Goal: Navigation & Orientation: Find specific page/section

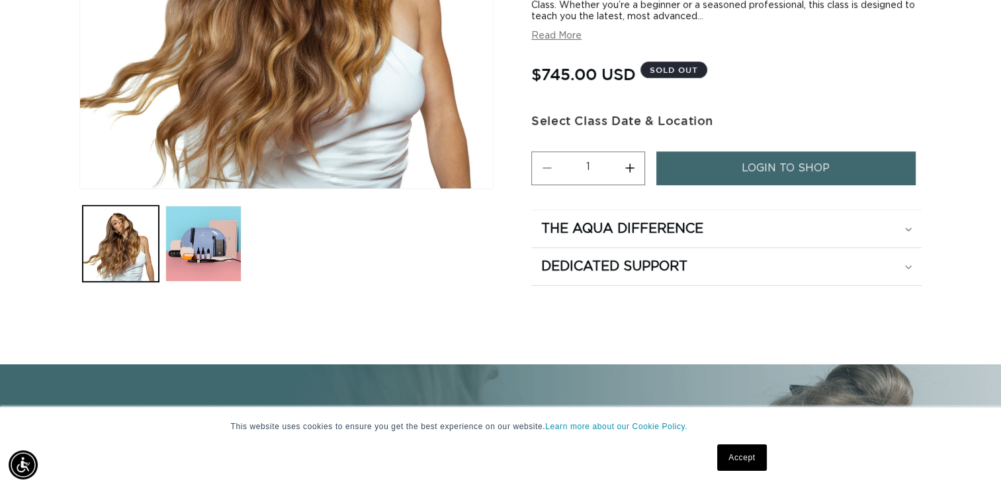
scroll to position [318, 0]
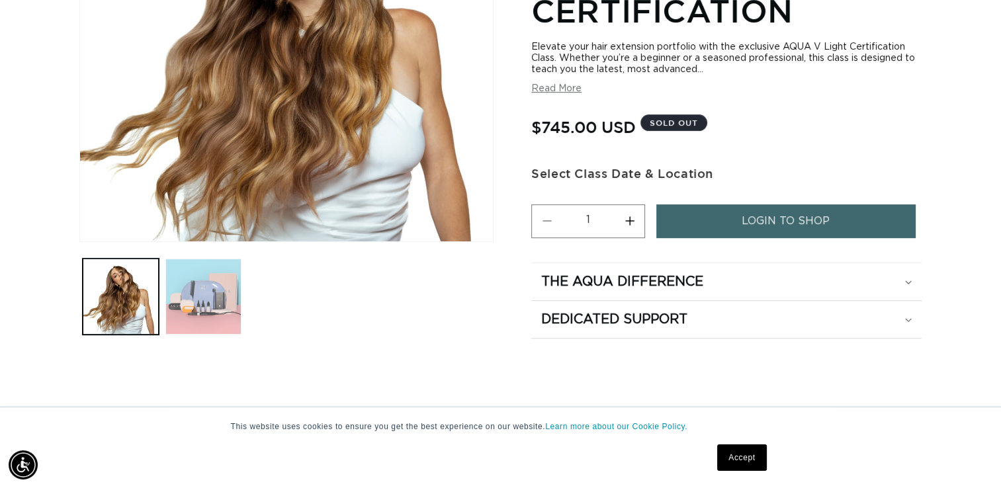
click at [212, 318] on button "Load image 2 in gallery view" at bounding box center [203, 297] width 76 height 76
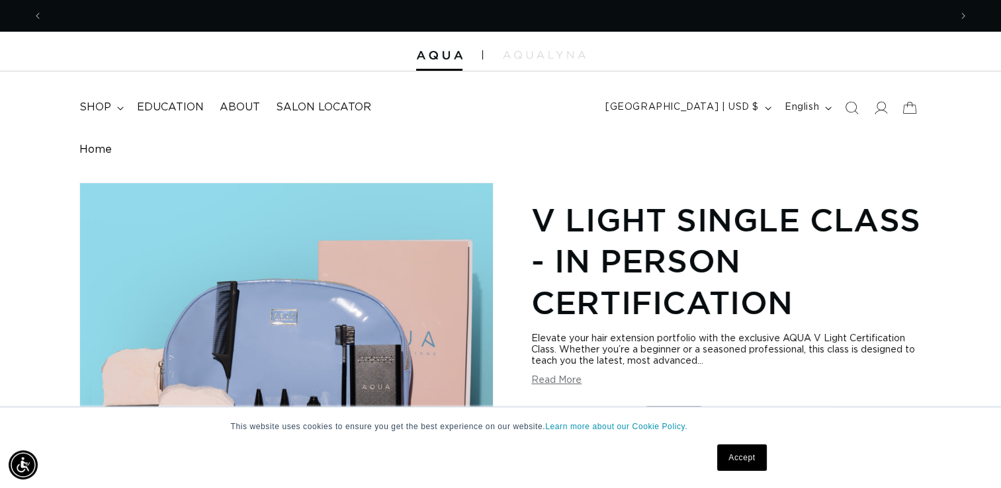
scroll to position [0, 1814]
click at [323, 112] on span "Salon Locator" at bounding box center [323, 108] width 95 height 14
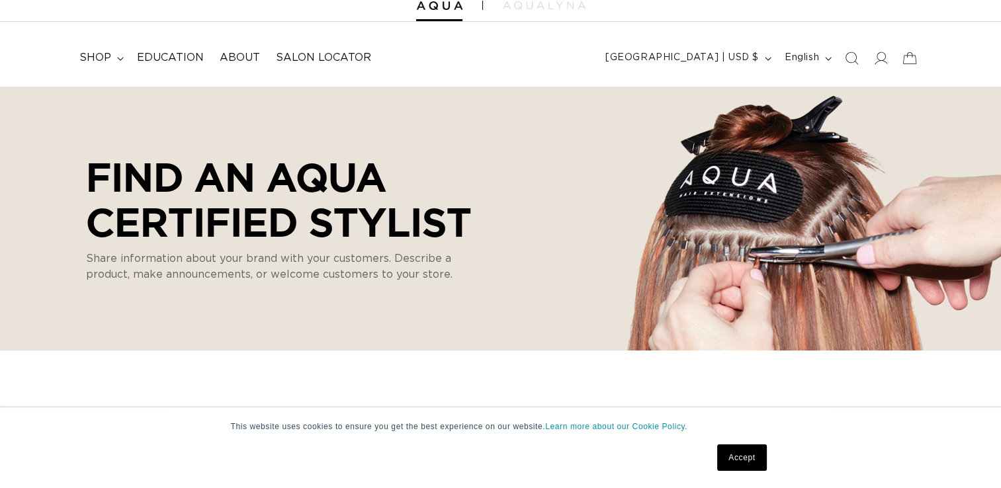
select select "m"
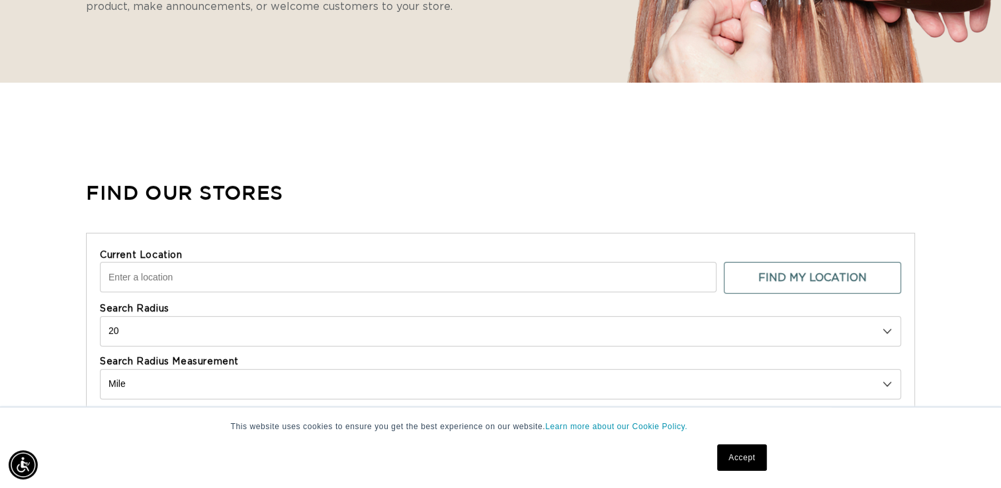
scroll to position [0, 1814]
click at [328, 267] on input "Current Location" at bounding box center [408, 277] width 617 height 30
type input "[GEOGRAPHIC_DATA], [GEOGRAPHIC_DATA]"
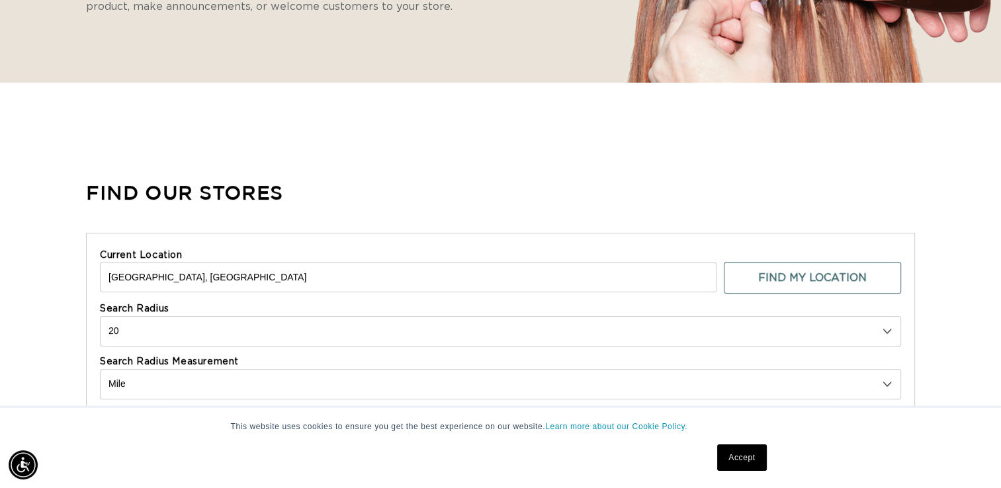
click at [363, 316] on select "10 20 30 40 No Limit" at bounding box center [500, 331] width 801 height 30
select select "0"
click at [100, 316] on select "10 20 30 40 No Limit" at bounding box center [500, 331] width 801 height 30
click at [746, 451] on link "Accept" at bounding box center [741, 458] width 49 height 26
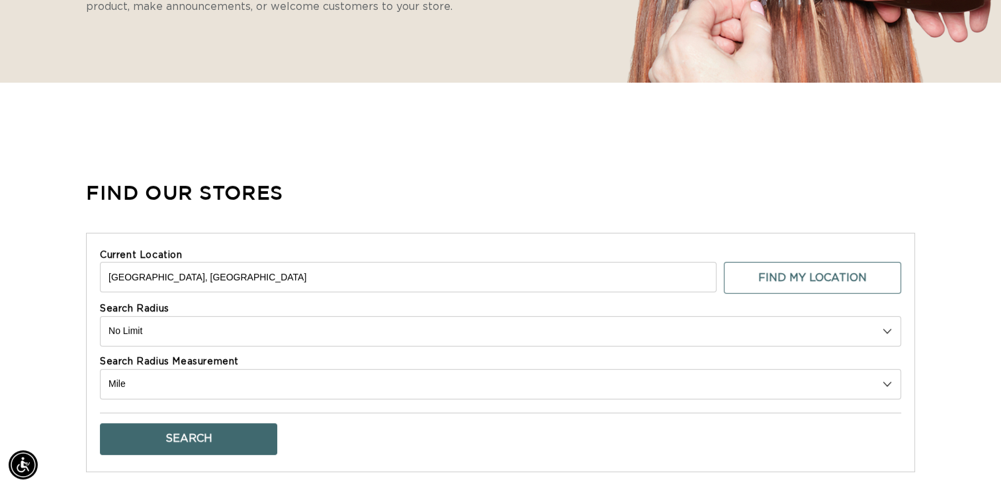
scroll to position [0, 907]
click at [209, 434] on button "Search" at bounding box center [188, 440] width 177 height 32
click at [209, 442] on button "Search" at bounding box center [188, 440] width 177 height 32
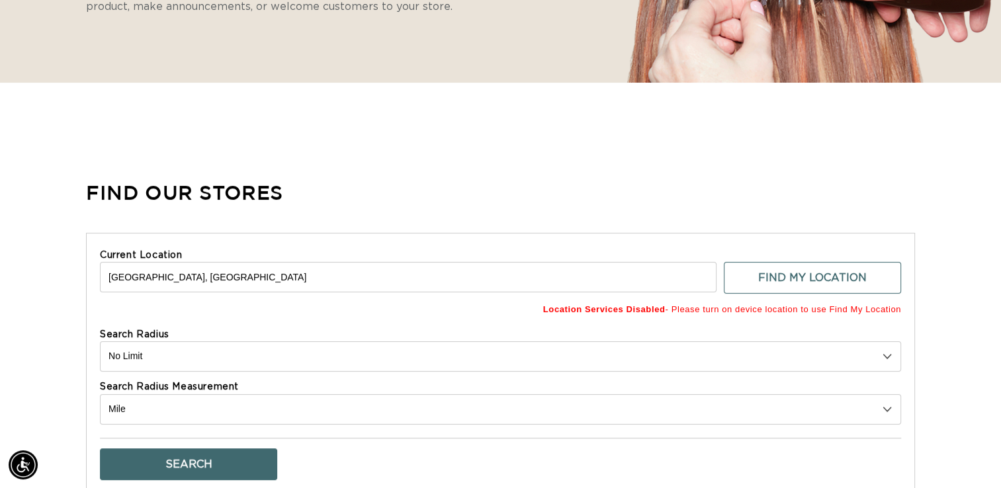
click at [220, 461] on button "Search" at bounding box center [188, 465] width 177 height 32
click at [171, 454] on button "Search" at bounding box center [188, 465] width 177 height 32
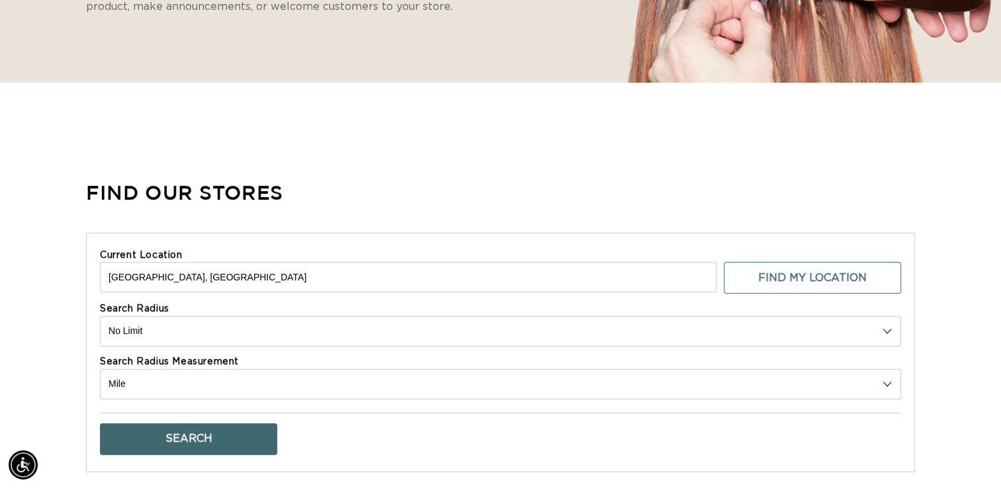
scroll to position [0, 1814]
drag, startPoint x: 532, startPoint y: 141, endPoint x: 435, endPoint y: 137, distance: 97.4
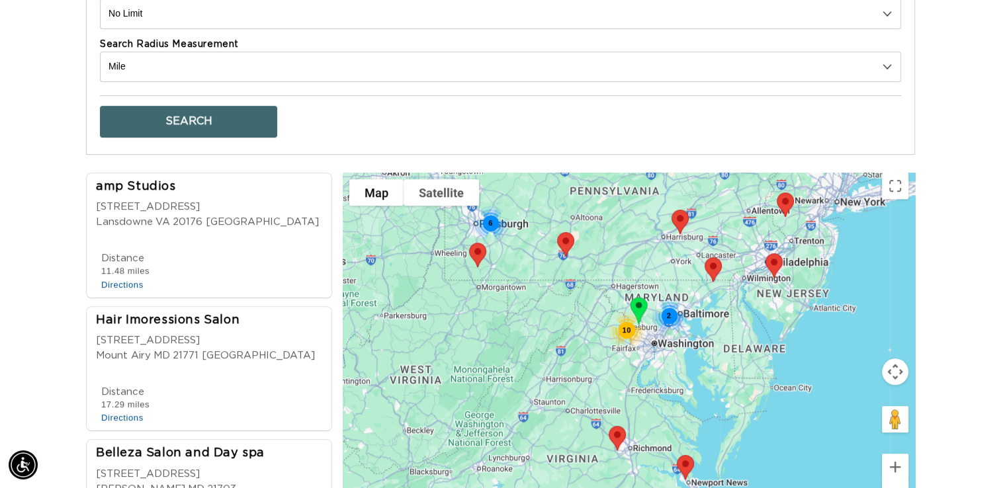
scroll to position [0, 907]
click at [635, 295] on img at bounding box center [639, 311] width 28 height 39
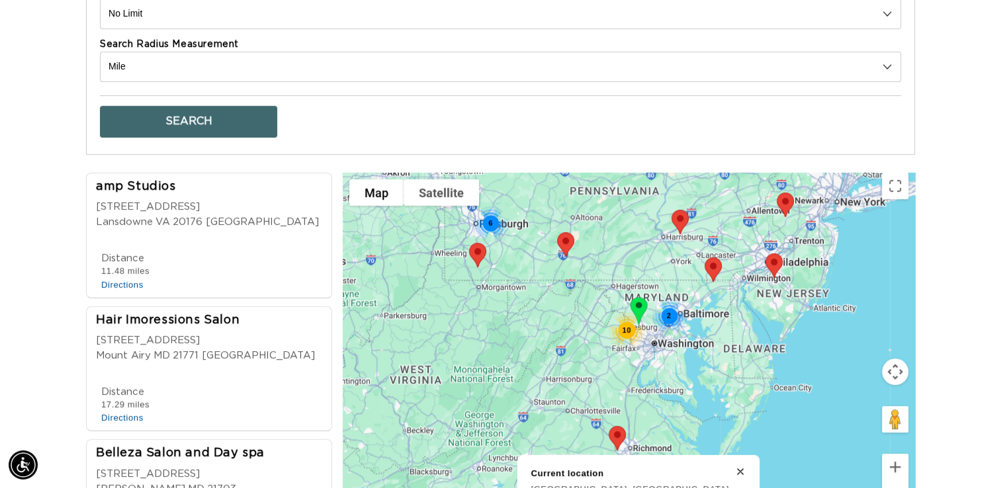
scroll to position [0, 1814]
click at [635, 295] on img at bounding box center [639, 311] width 28 height 39
click at [289, 258] on div "Phone Number 15712919397 Distance 11.48 miles Directions Website [DOMAIN_NAME]" at bounding box center [213, 272] width 234 height 40
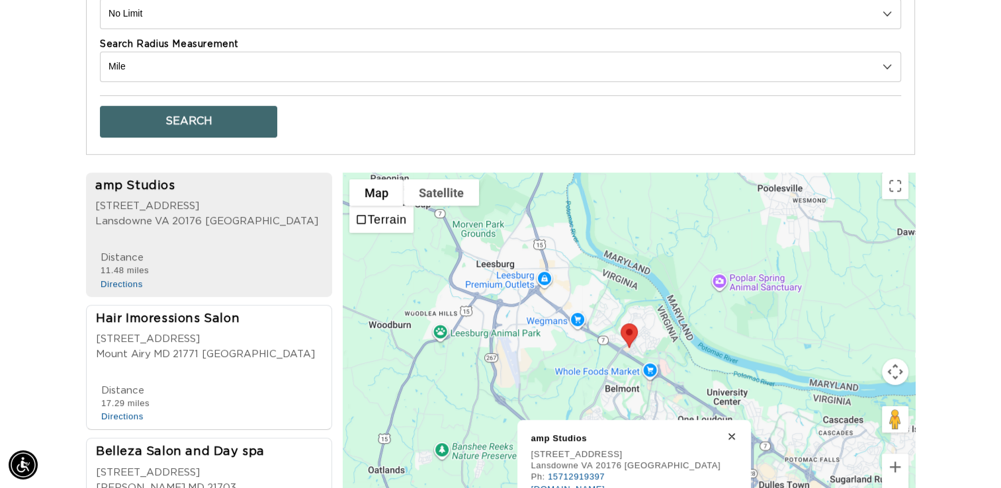
scroll to position [0, 907]
click at [492, 291] on div at bounding box center [629, 348] width 572 height 351
click at [221, 255] on div "Phone Number 15712919397 Distance 11.48 miles Directions Website [DOMAIN_NAME]" at bounding box center [213, 271] width 236 height 40
click at [582, 484] on link "[DOMAIN_NAME]" at bounding box center [568, 489] width 74 height 10
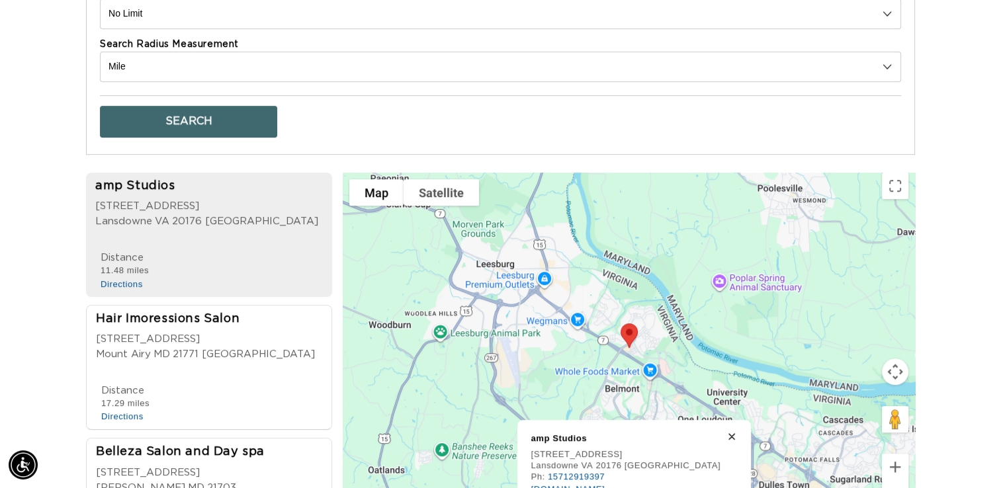
click at [26, 299] on div "Find Our Stores Current Location [GEOGRAPHIC_DATA], [GEOGRAPHIC_DATA], [GEOGRAP…" at bounding box center [500, 192] width 1001 height 697
click at [125, 371] on div at bounding box center [213, 377] width 234 height 13
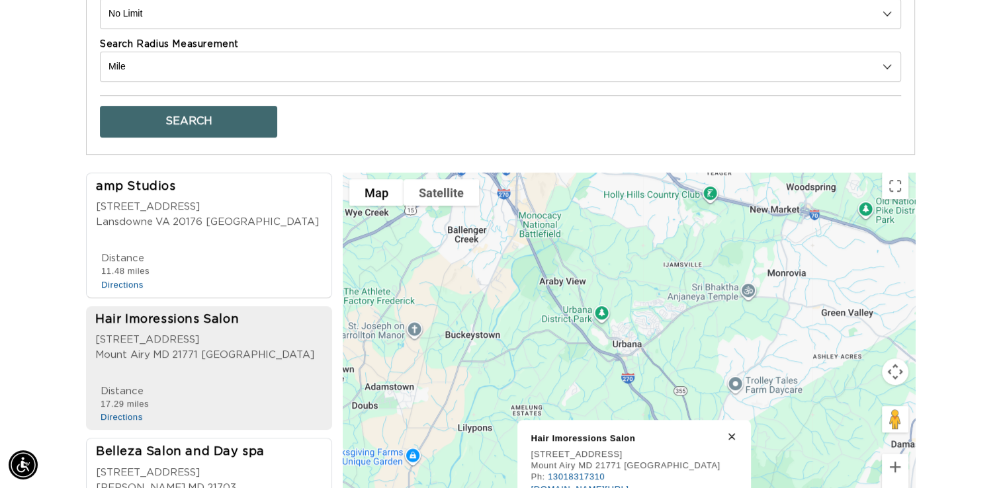
scroll to position [0, 0]
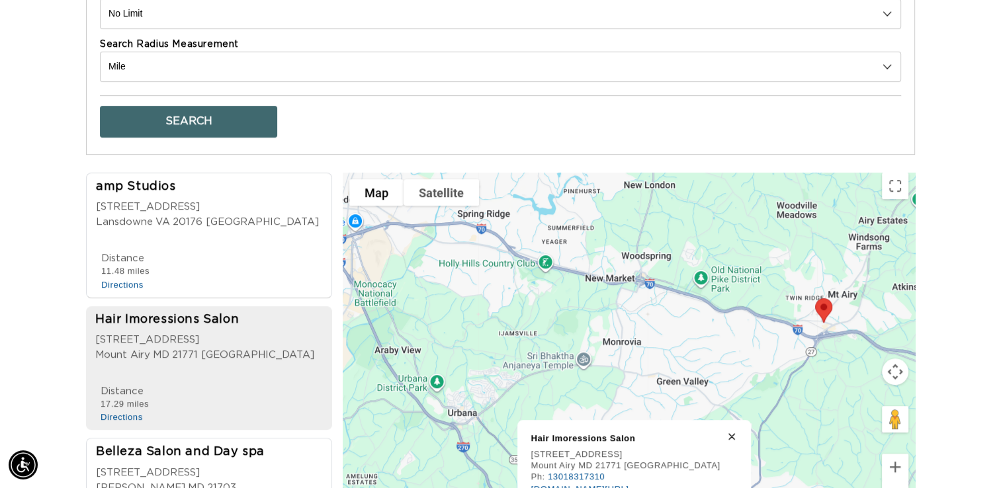
drag, startPoint x: 435, startPoint y: 332, endPoint x: 631, endPoint y: 303, distance: 198.1
click at [631, 303] on div at bounding box center [629, 348] width 572 height 351
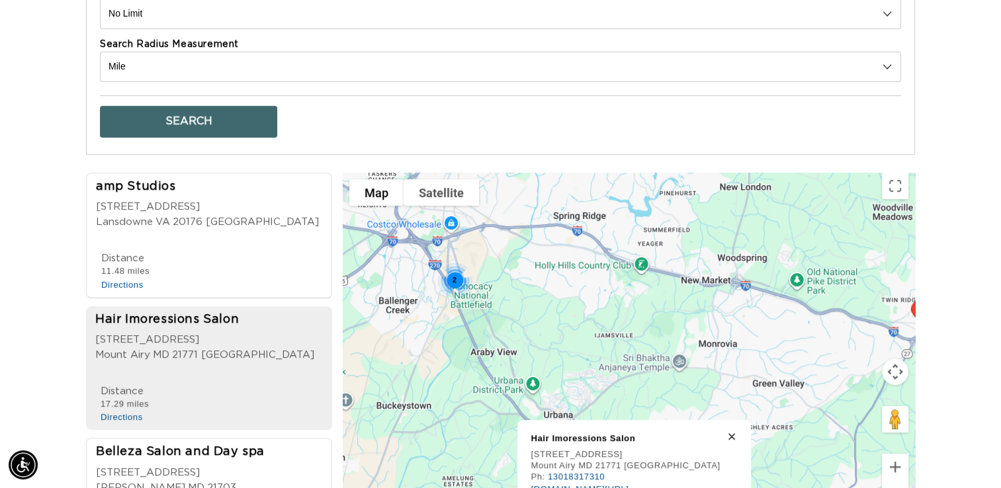
scroll to position [0, 1814]
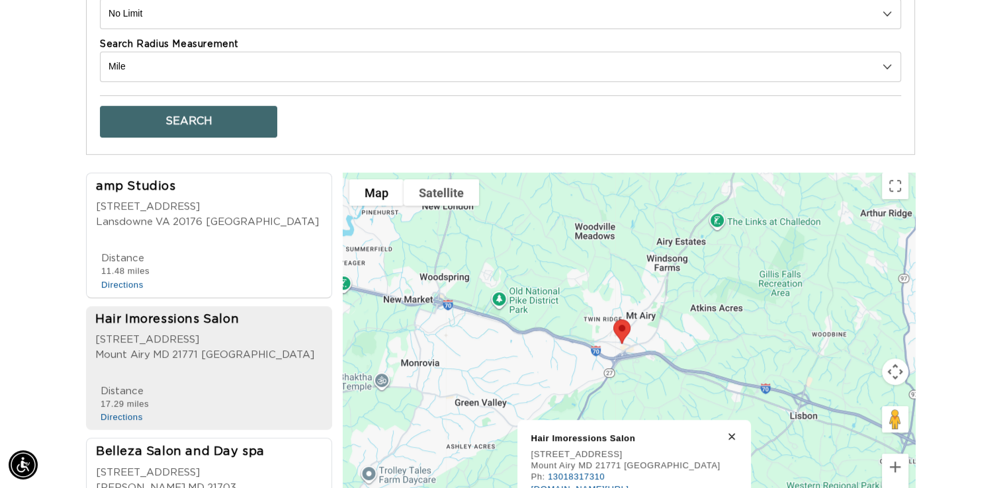
drag, startPoint x: 722, startPoint y: 326, endPoint x: 516, endPoint y: 347, distance: 206.9
click at [516, 347] on div "2" at bounding box center [629, 348] width 572 height 351
click at [893, 484] on button "Zoom out" at bounding box center [895, 494] width 26 height 26
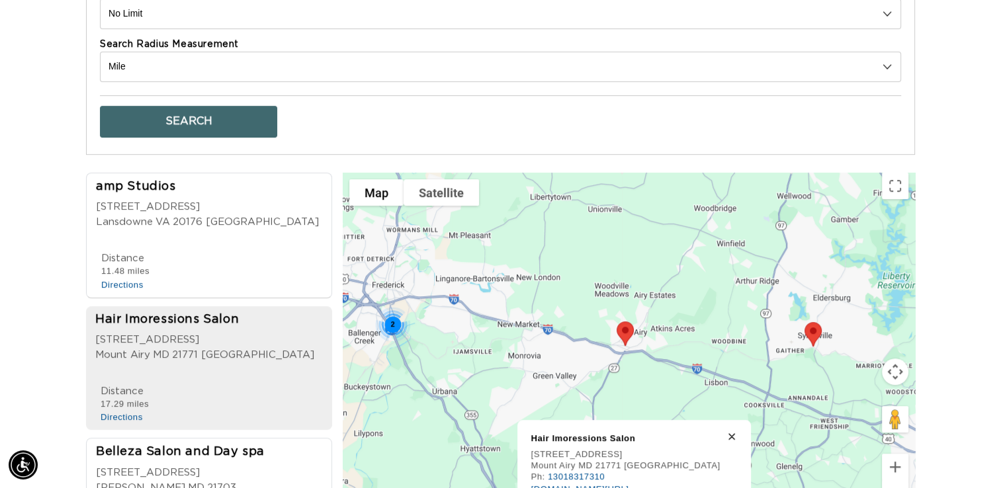
scroll to position [0, 907]
click at [893, 484] on button "Zoom out" at bounding box center [895, 494] width 26 height 26
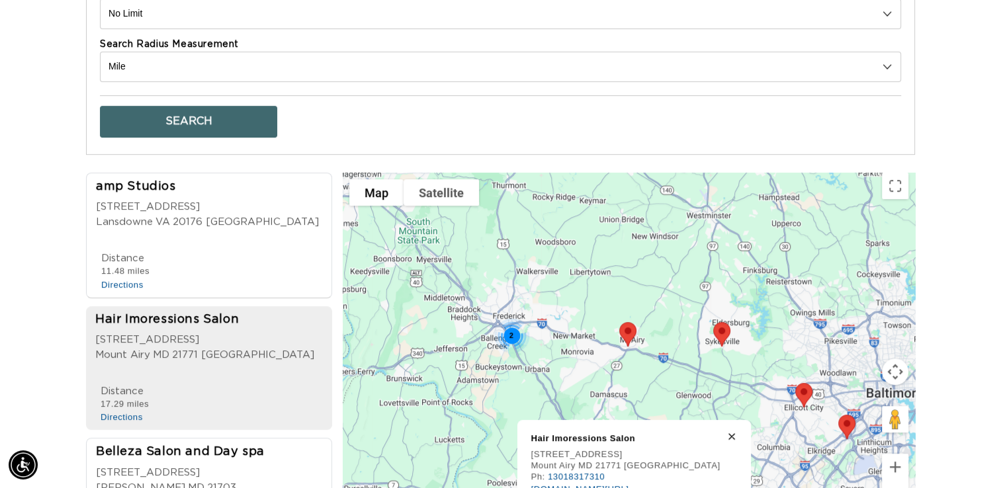
scroll to position [0, 1814]
click at [893, 484] on button "Zoom out" at bounding box center [895, 494] width 26 height 26
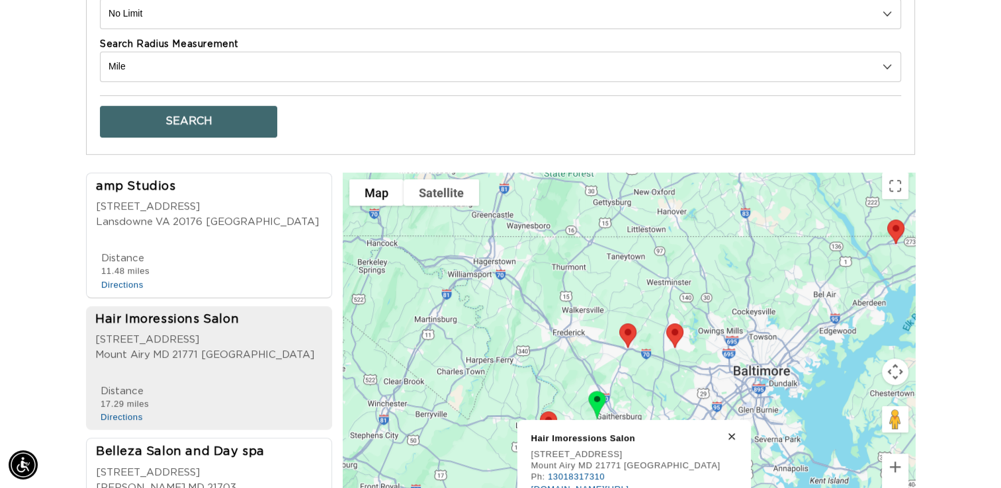
scroll to position [0, 0]
click at [893, 484] on button "Zoom out" at bounding box center [895, 494] width 26 height 26
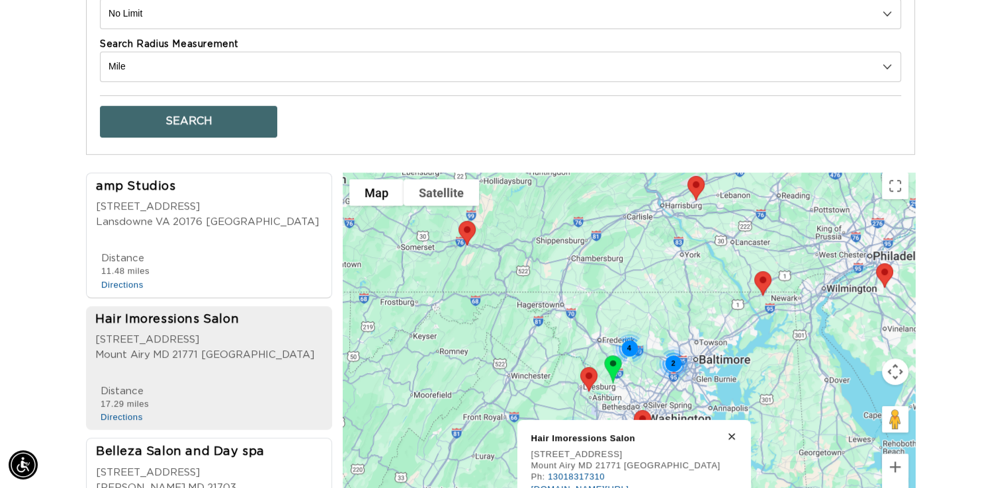
scroll to position [0, 907]
click at [893, 484] on button "Zoom out" at bounding box center [895, 494] width 26 height 26
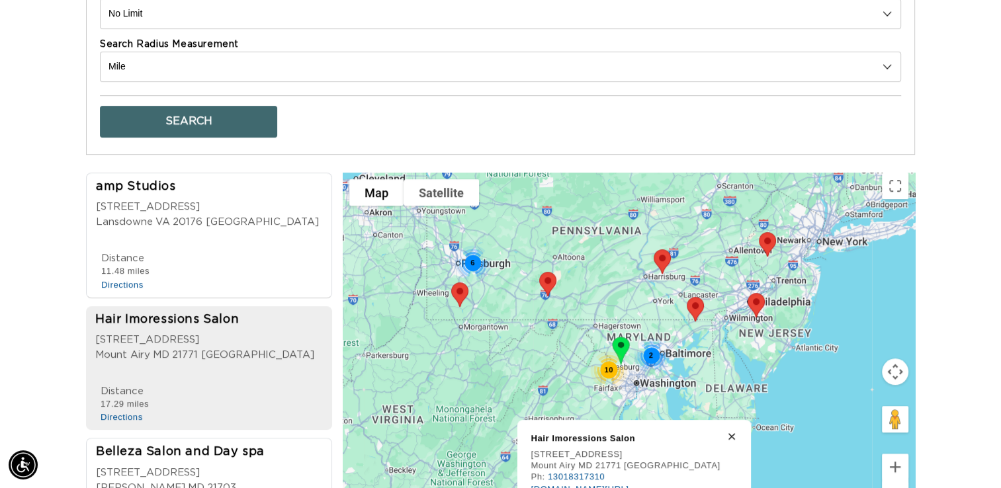
click at [893, 484] on button "Zoom out" at bounding box center [895, 494] width 26 height 26
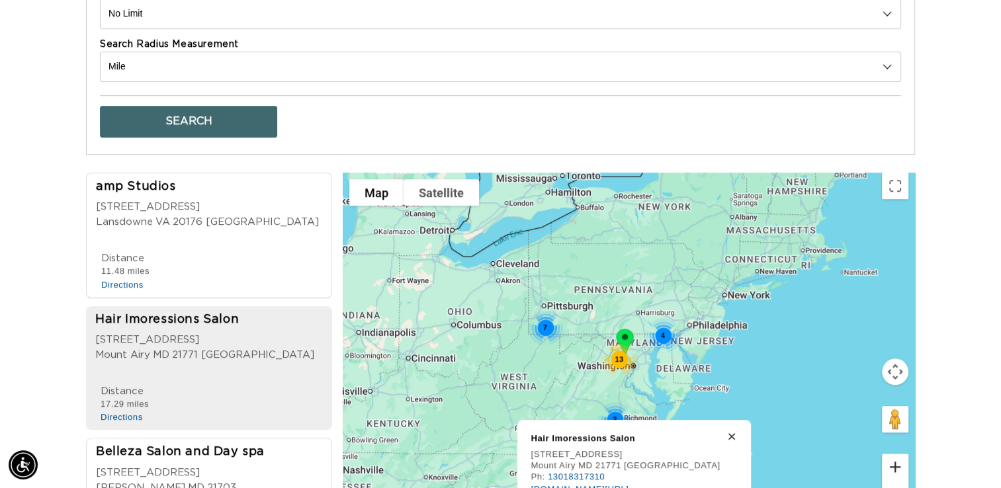
scroll to position [0, 0]
click at [895, 454] on button "Zoom in" at bounding box center [895, 467] width 26 height 26
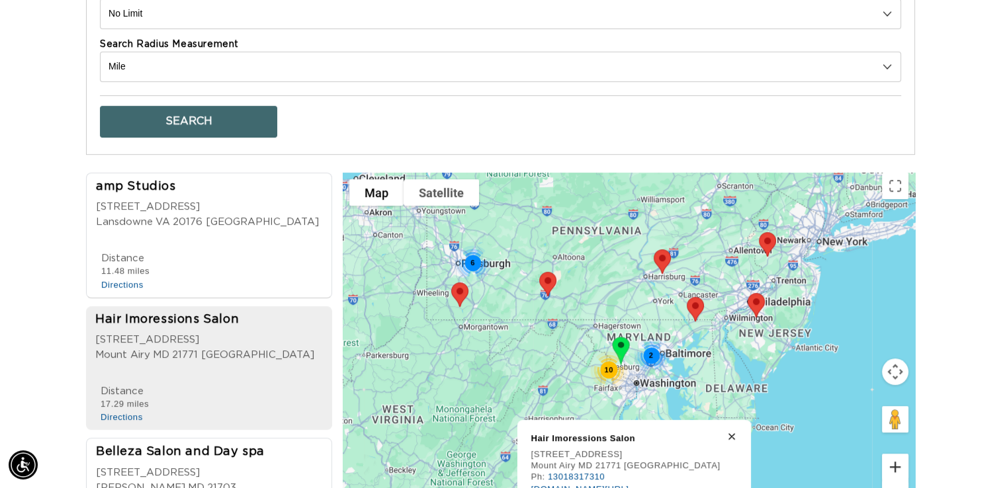
click at [895, 454] on button "Zoom in" at bounding box center [895, 467] width 26 height 26
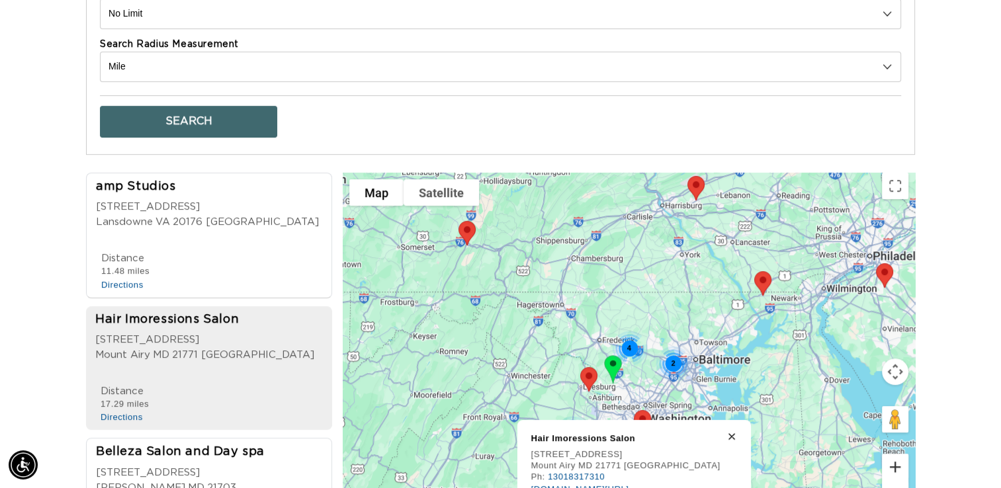
click at [895, 454] on button "Zoom in" at bounding box center [895, 467] width 26 height 26
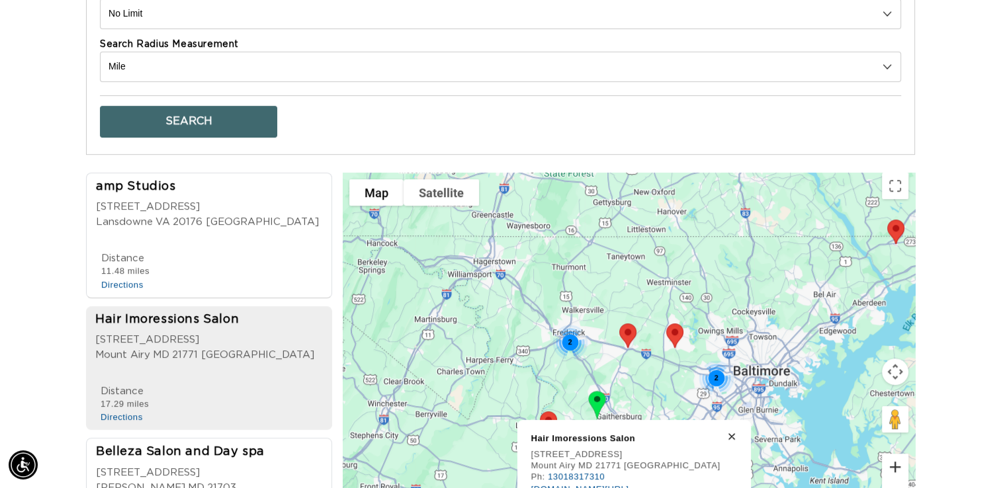
scroll to position [0, 907]
click at [729, 434] on icon at bounding box center [731, 436] width 5 height 5
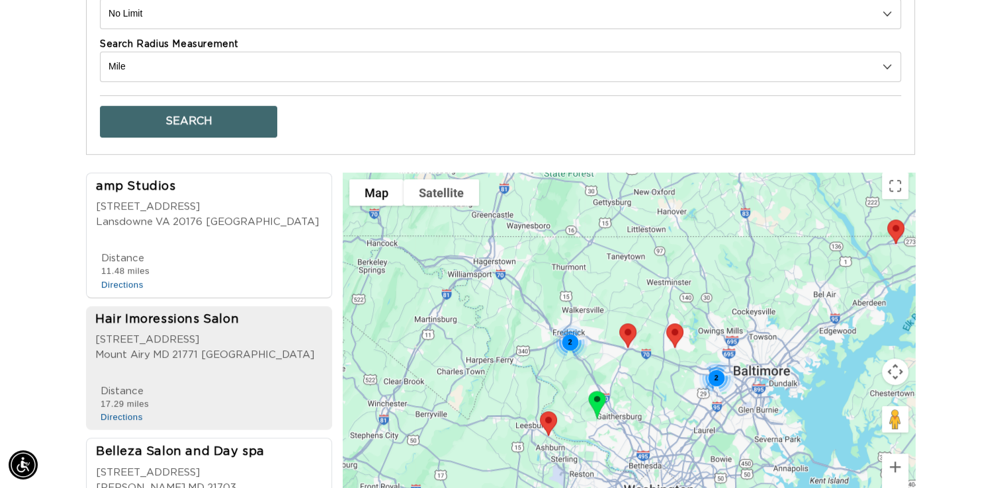
scroll to position [0, 1814]
click at [551, 414] on img at bounding box center [549, 423] width 28 height 35
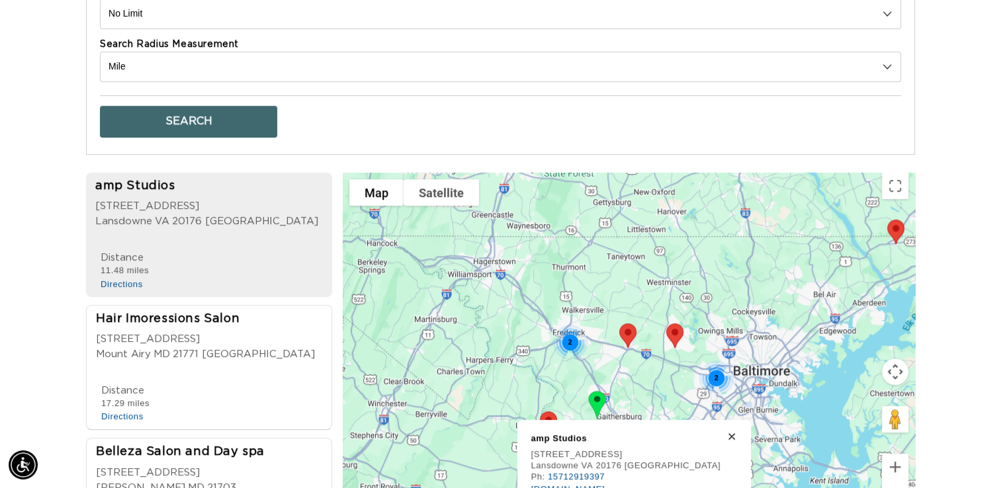
scroll to position [0, 0]
click at [729, 434] on icon at bounding box center [732, 437] width 7 height 7
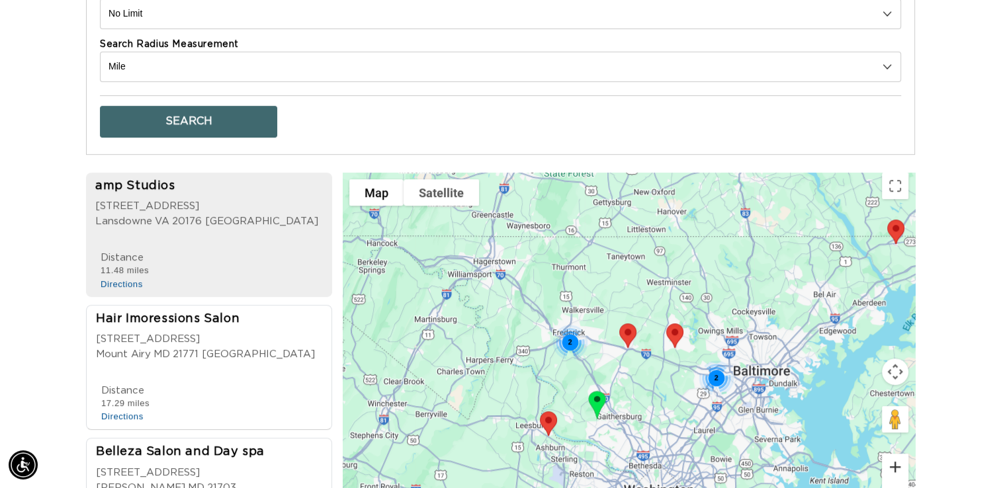
scroll to position [0, 907]
click at [903, 454] on button "Zoom in" at bounding box center [895, 467] width 26 height 26
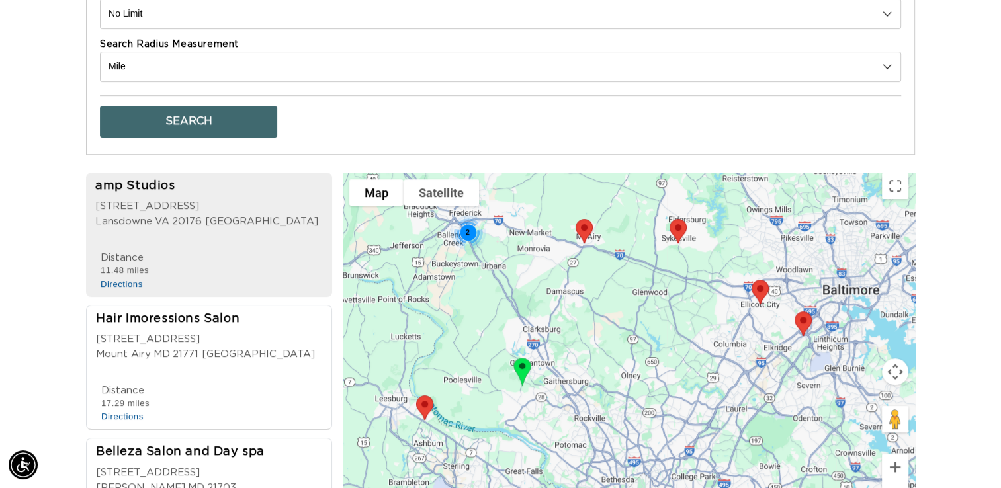
scroll to position [0, 1814]
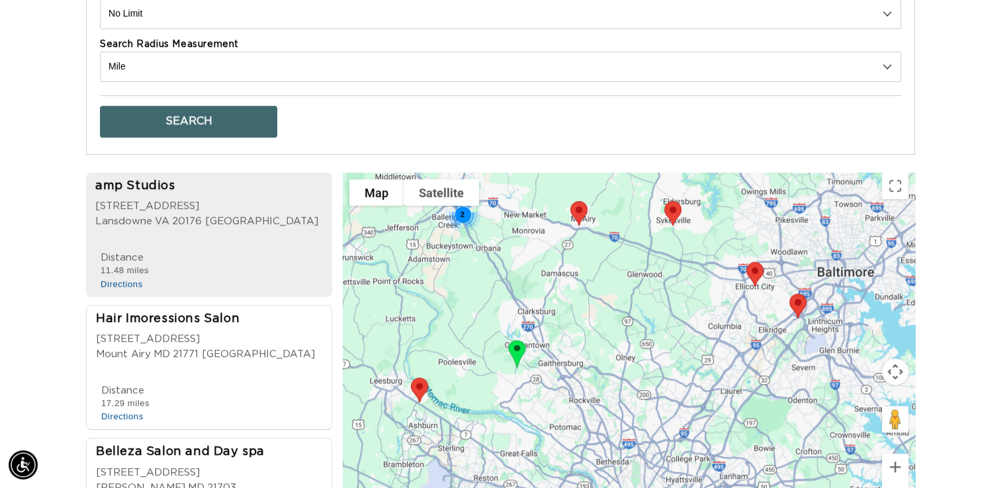
drag, startPoint x: 675, startPoint y: 428, endPoint x: 616, endPoint y: 303, distance: 137.7
click at [616, 303] on div "2" at bounding box center [629, 348] width 572 height 351
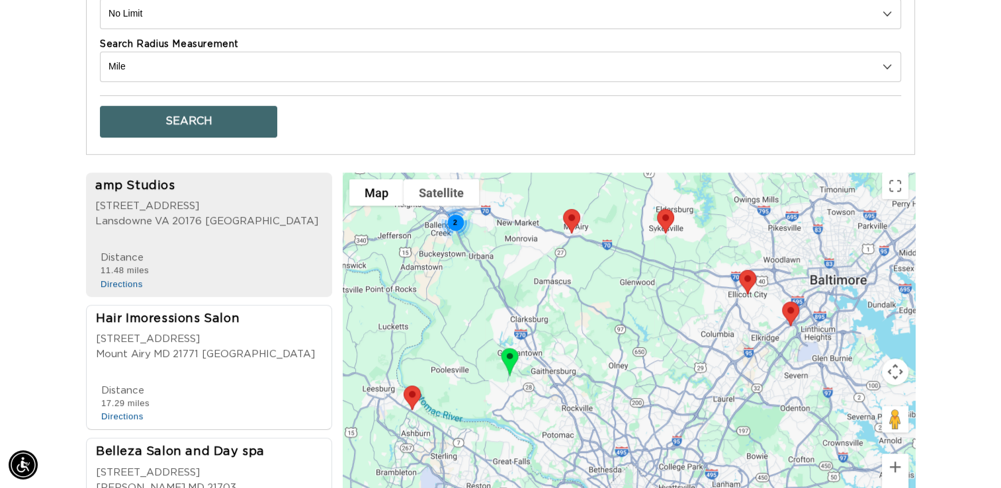
scroll to position [0, 0]
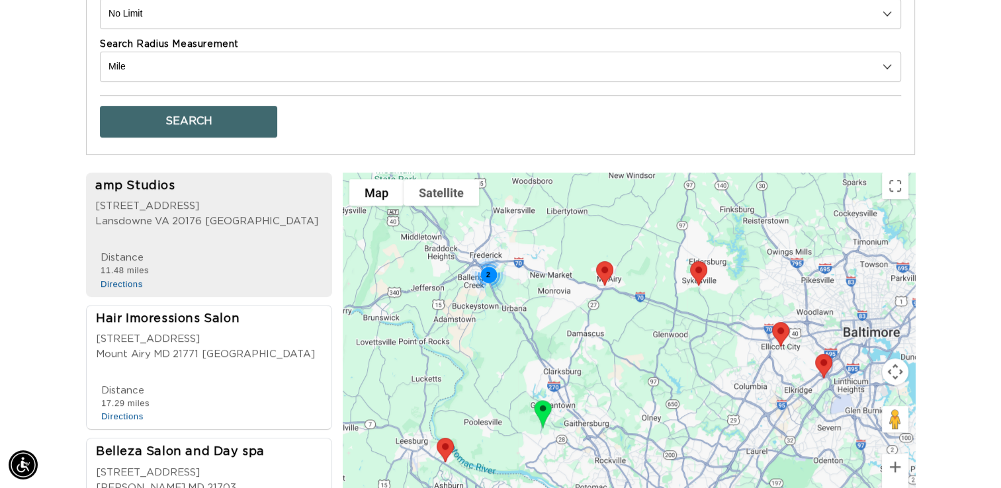
drag, startPoint x: 560, startPoint y: 398, endPoint x: 587, endPoint y: 451, distance: 59.5
click at [587, 451] on div "2" at bounding box center [629, 348] width 572 height 351
click at [895, 454] on button "Zoom in" at bounding box center [895, 467] width 26 height 26
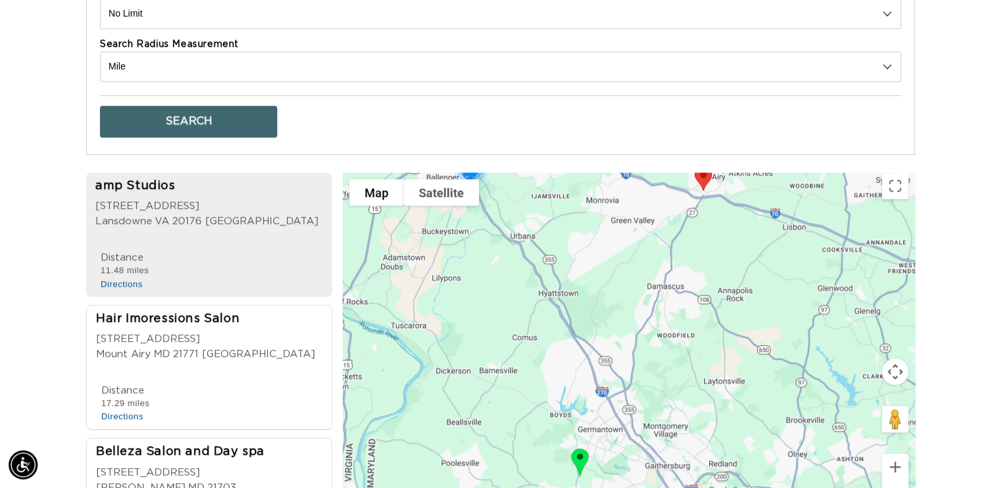
scroll to position [0, 1814]
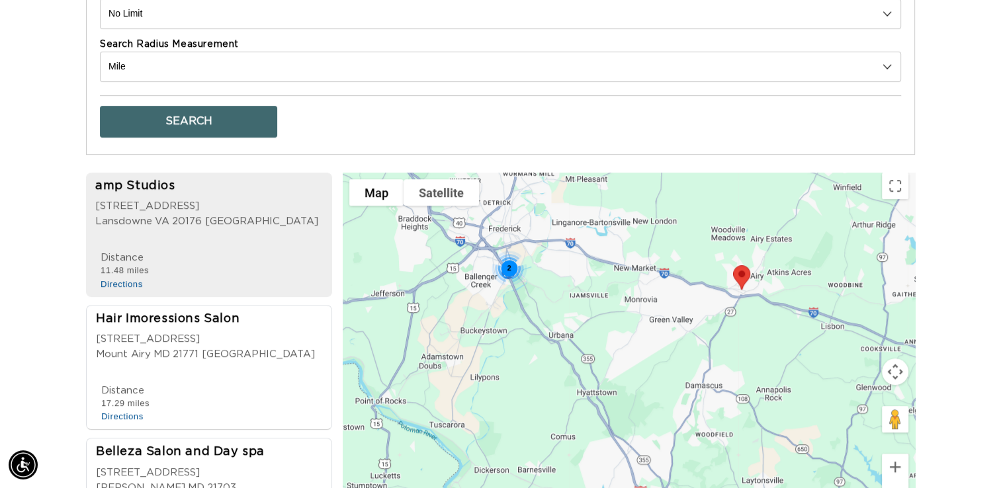
drag, startPoint x: 630, startPoint y: 398, endPoint x: 794, endPoint y: 465, distance: 177.2
click at [794, 465] on div "2" at bounding box center [629, 348] width 572 height 351
click at [509, 255] on div "2" at bounding box center [509, 268] width 35 height 35
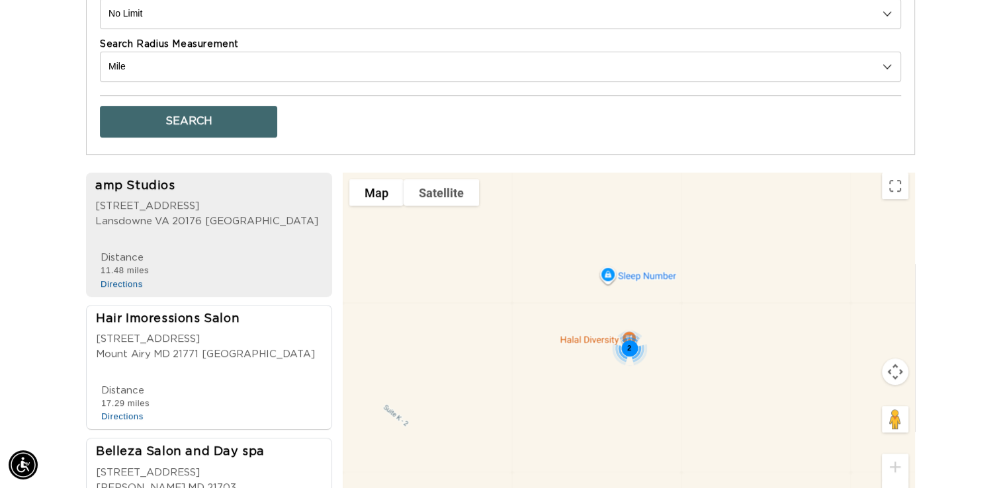
scroll to position [0, 0]
click at [629, 337] on div "2" at bounding box center [629, 349] width 35 height 35
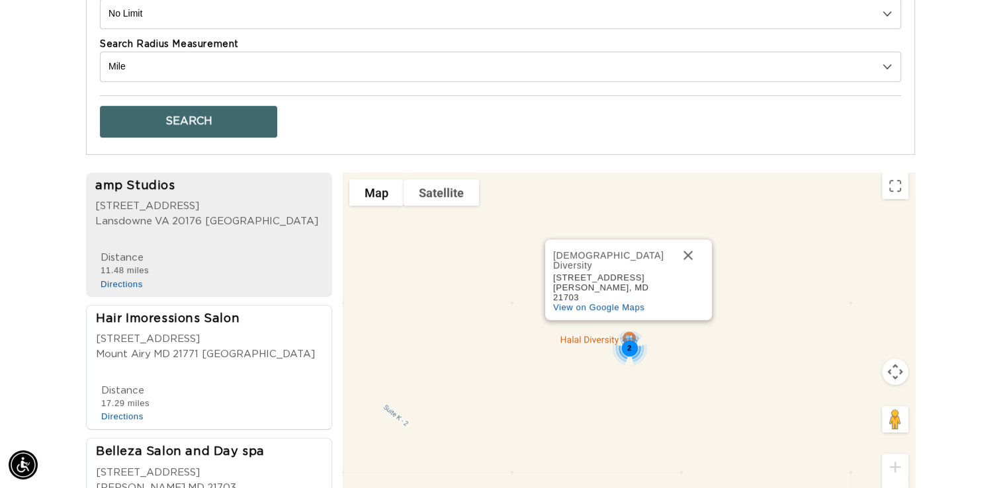
scroll to position [0, 1814]
click at [899, 482] on button "Zoom out" at bounding box center [895, 494] width 26 height 26
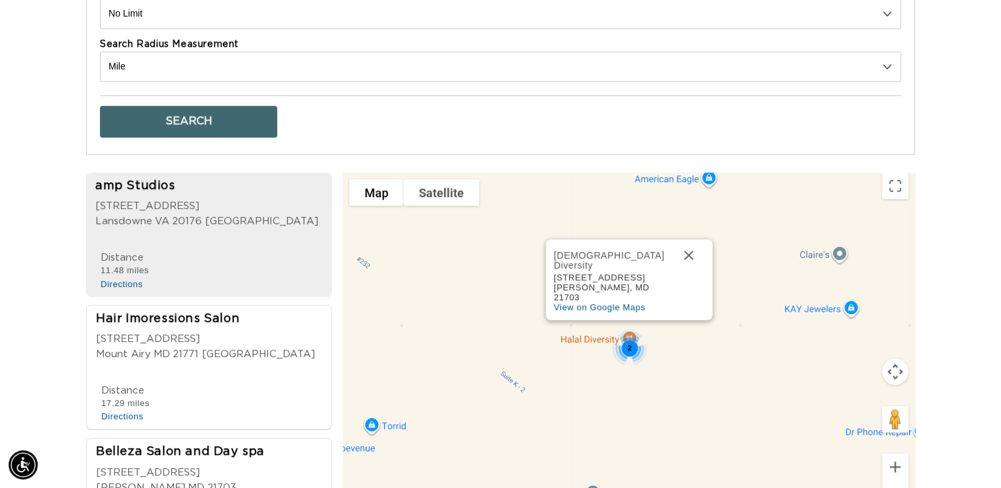
click at [899, 482] on button "Zoom out" at bounding box center [895, 494] width 26 height 26
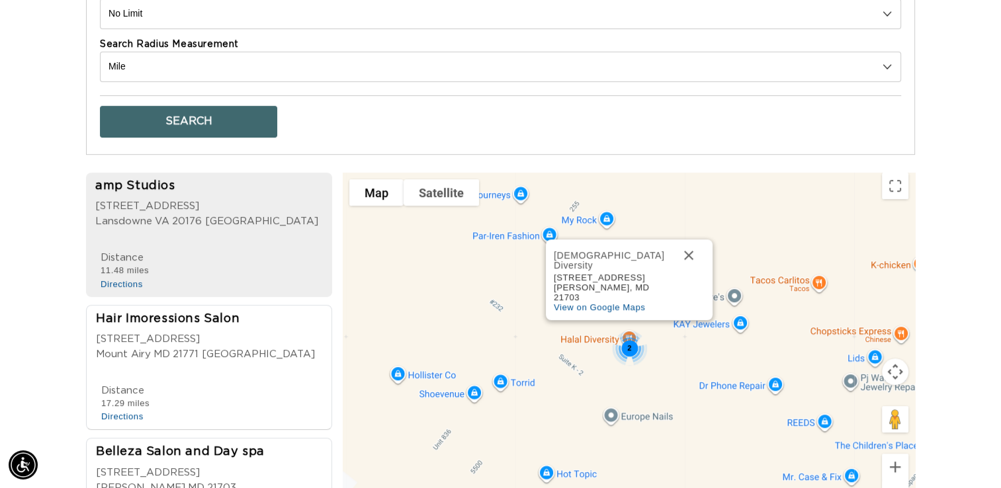
click at [899, 482] on button "Zoom out" at bounding box center [895, 494] width 26 height 26
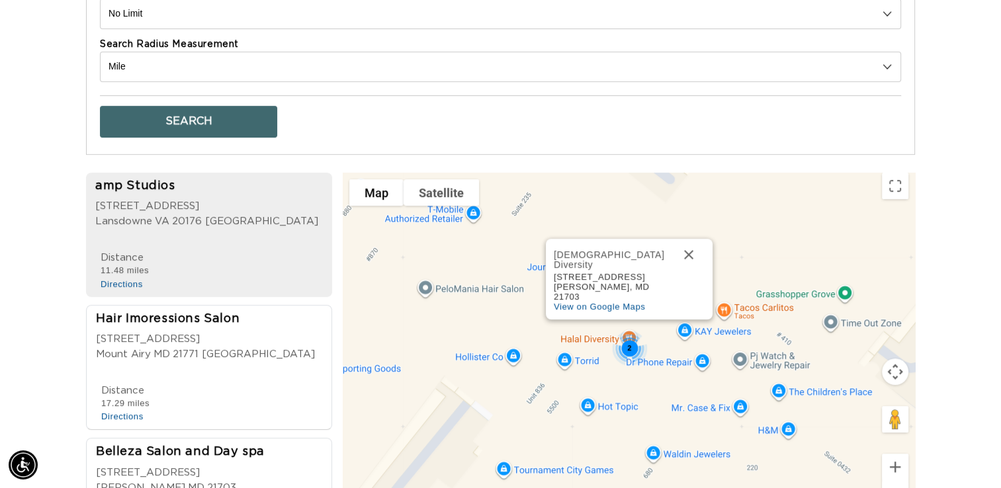
scroll to position [0, 0]
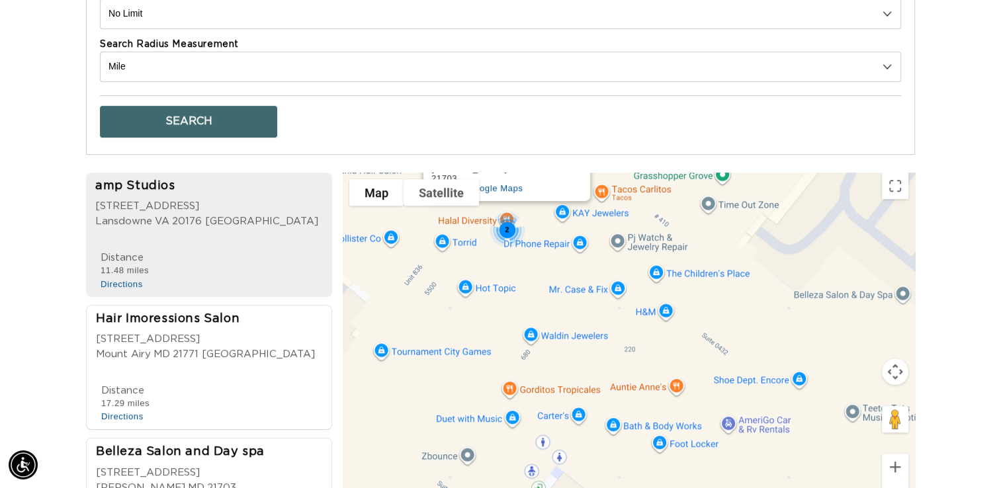
drag, startPoint x: 720, startPoint y: 406, endPoint x: 577, endPoint y: 281, distance: 190.0
click at [577, 281] on div "2 Halal Diversity Halal Diversity [STREET_ADDRESS] View on Google Maps" at bounding box center [629, 348] width 572 height 351
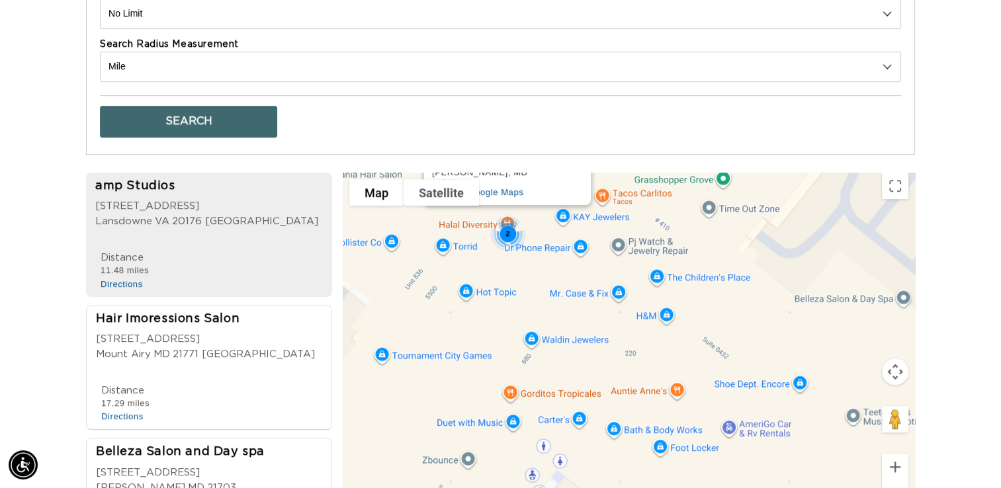
scroll to position [0, 907]
click at [903, 482] on button "Zoom out" at bounding box center [895, 494] width 26 height 26
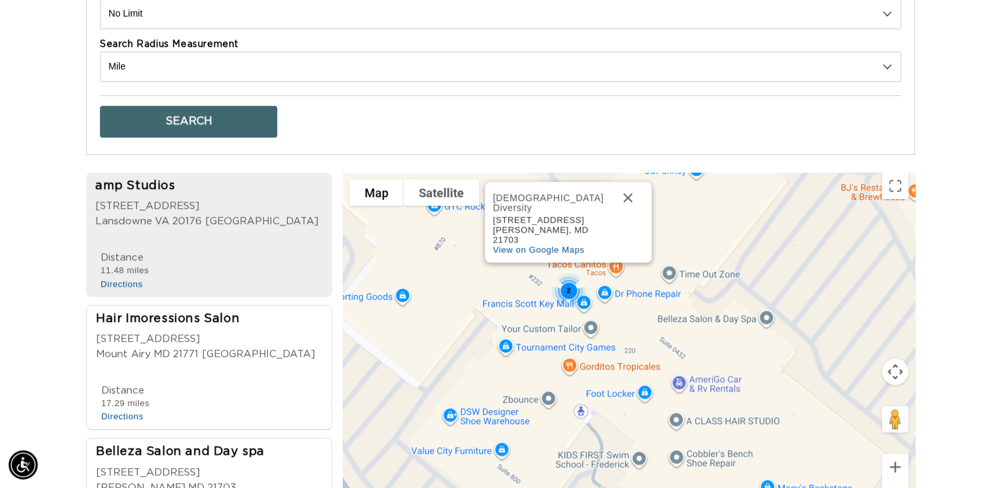
scroll to position [0, 1814]
click at [892, 483] on button "Zoom out" at bounding box center [895, 494] width 26 height 26
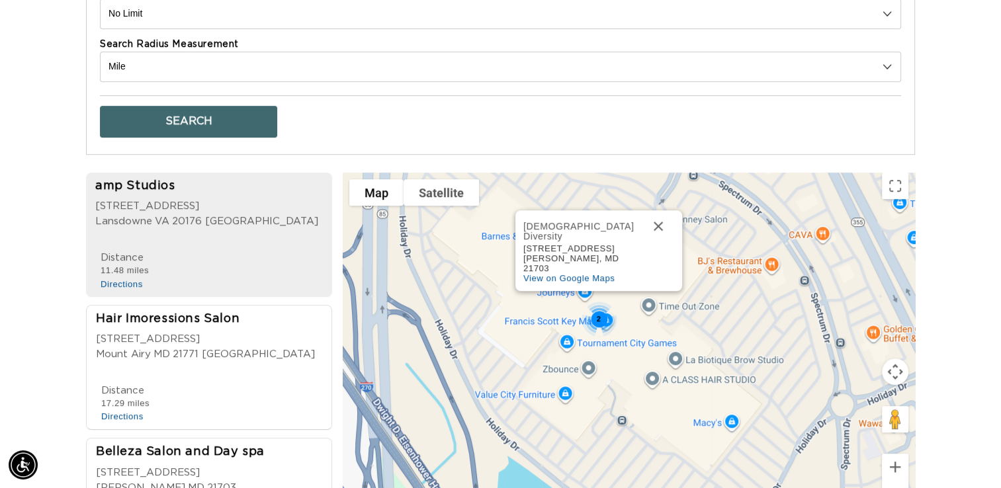
click at [892, 483] on button "Zoom out" at bounding box center [895, 494] width 26 height 26
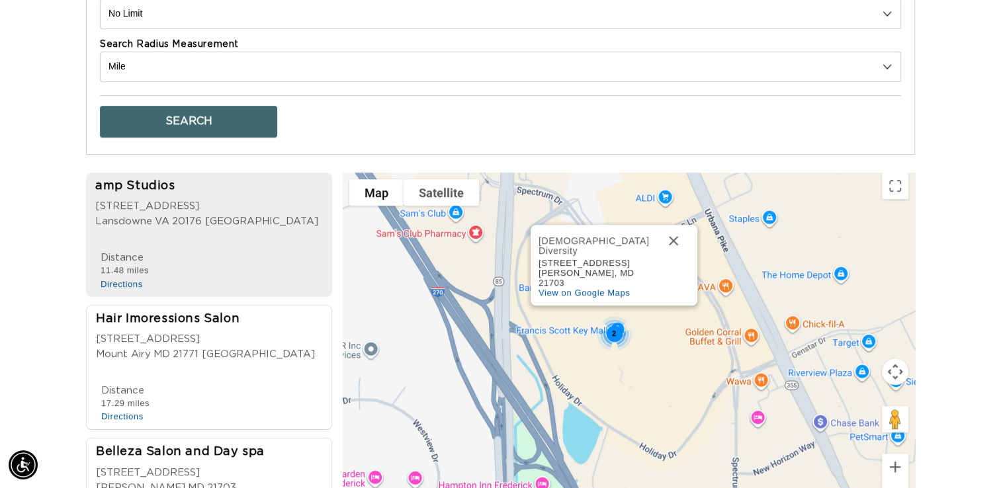
click at [892, 483] on button "Zoom out" at bounding box center [895, 494] width 26 height 26
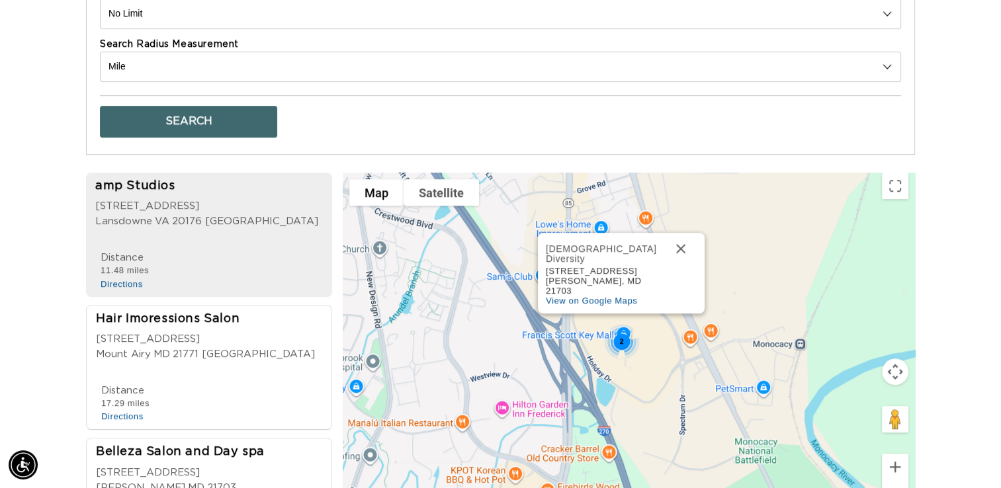
scroll to position [0, 0]
click at [892, 483] on button "Zoom out" at bounding box center [895, 494] width 26 height 26
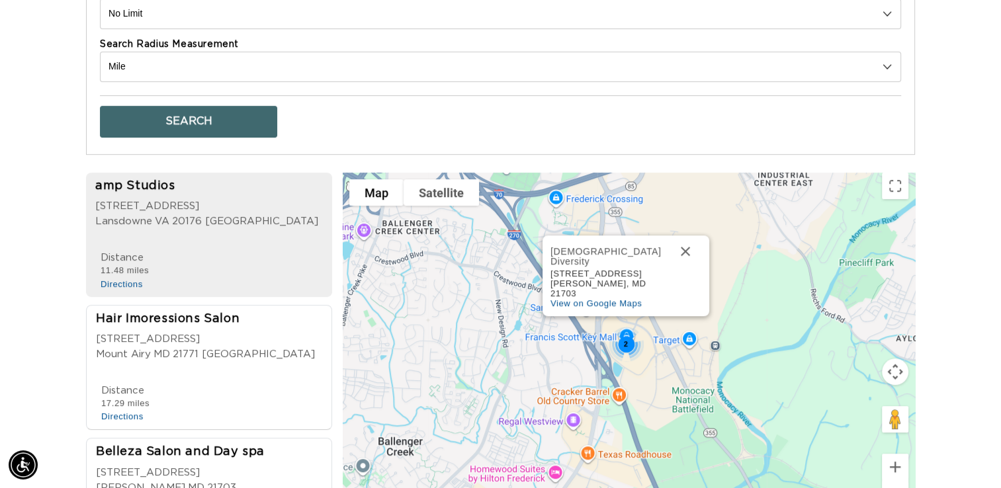
click at [892, 483] on button "Zoom out" at bounding box center [895, 494] width 26 height 26
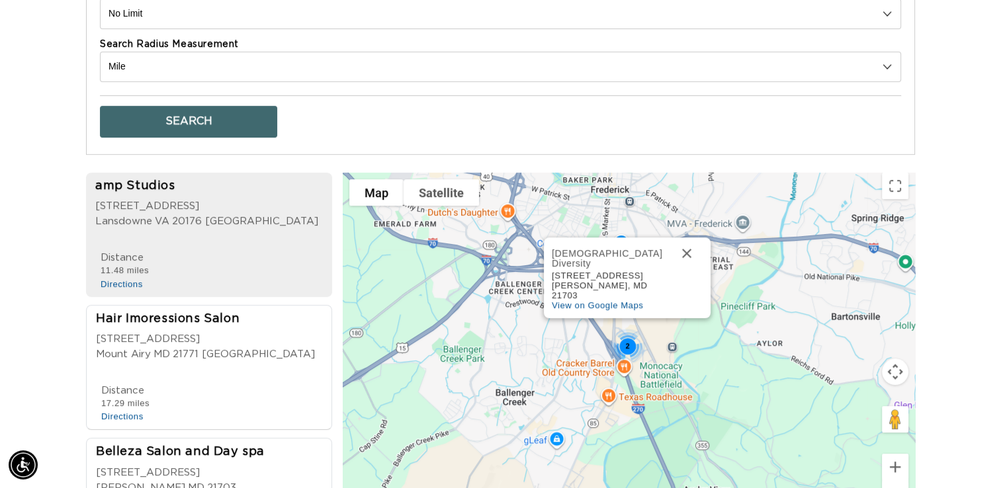
click at [892, 483] on button "Zoom out" at bounding box center [895, 494] width 26 height 26
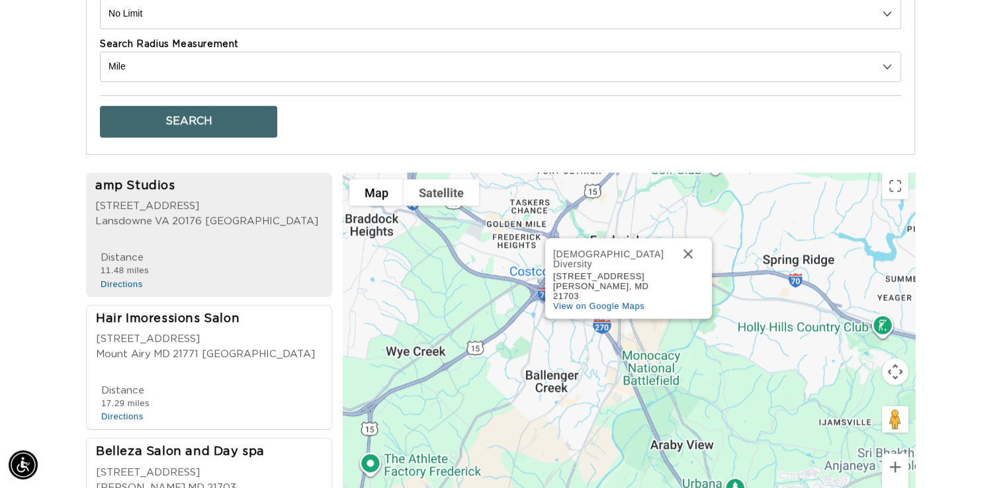
scroll to position [0, 907]
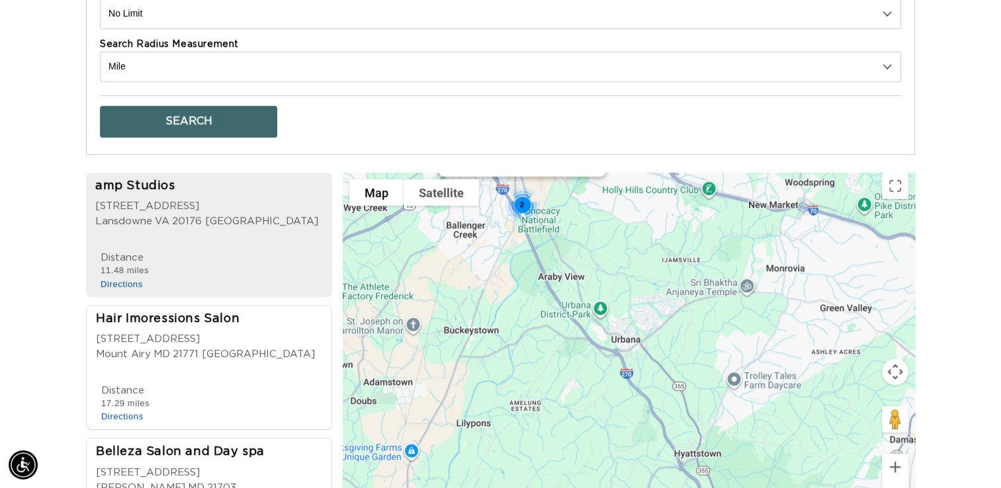
drag, startPoint x: 742, startPoint y: 449, endPoint x: 629, endPoint y: 301, distance: 186.1
click at [629, 301] on div "2 Halal Diversity Halal Diversity [STREET_ADDRESS] View on Google Maps" at bounding box center [629, 348] width 572 height 351
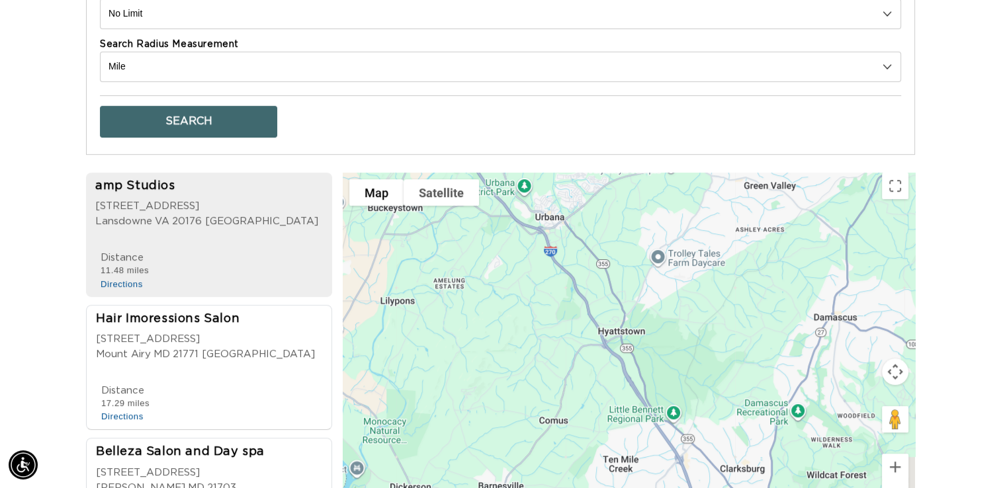
drag, startPoint x: 694, startPoint y: 409, endPoint x: 599, endPoint y: 274, distance: 164.9
click at [599, 274] on div "2 Halal Diversity Halal Diversity [STREET_ADDRESS] View on Google Maps" at bounding box center [629, 348] width 572 height 351
click at [270, 258] on div "Phone Number 15712919397 Distance 11.48 miles Directions Website [DOMAIN_NAME]" at bounding box center [213, 271] width 236 height 40
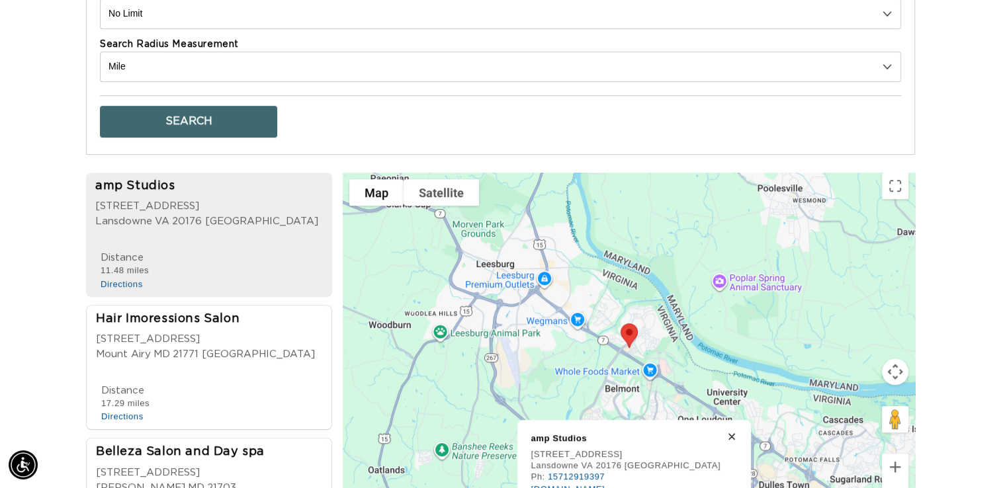
scroll to position [0, 907]
click at [725, 434] on div "amp Studios [STREET_ADDRESS] Lansdowne [GEOGRAPHIC_DATA] 20176 [GEOGRAPHIC_DATA…" at bounding box center [641, 475] width 220 height 83
click at [257, 388] on div "Phone Number 13018317310 Distance 17.29 miles Directions Website [DOMAIN_NAME][…" at bounding box center [213, 404] width 234 height 40
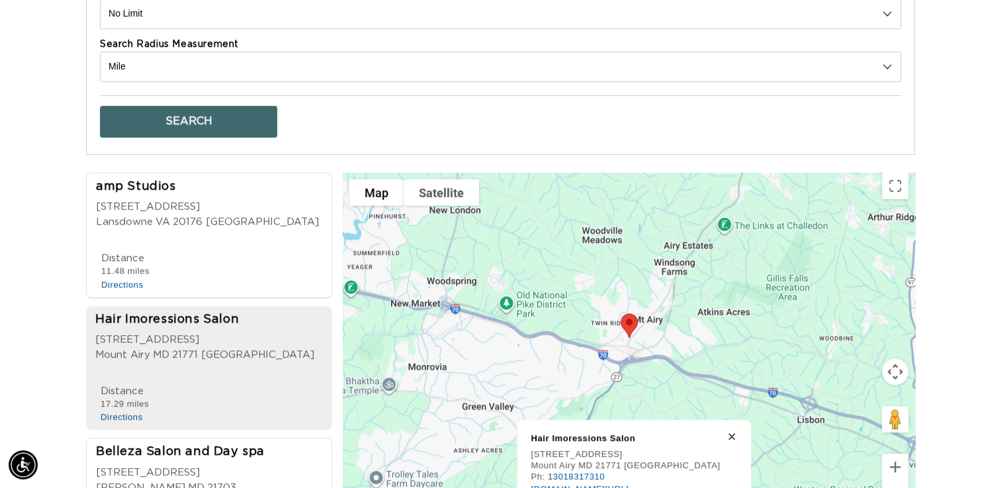
scroll to position [0, 1814]
click at [609, 484] on link "[DOMAIN_NAME][URL]" at bounding box center [580, 489] width 98 height 10
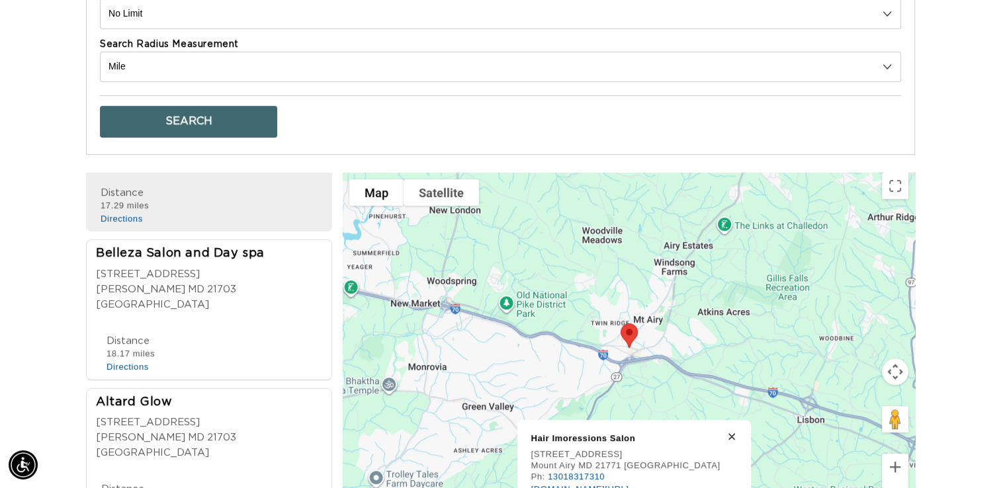
scroll to position [215, 0]
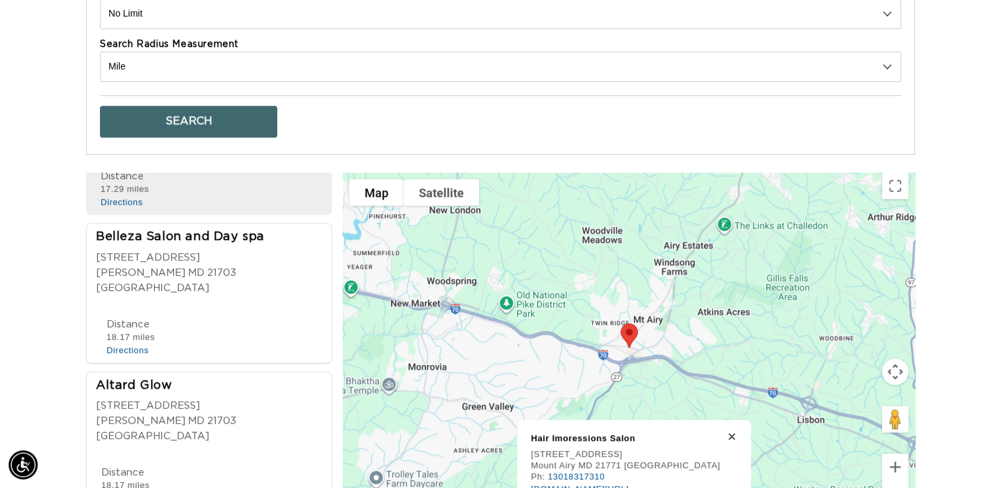
click at [285, 318] on div "Phone Number [PHONE_NUMBER] Email [EMAIL_ADDRESS][DOMAIN_NAME] Distance 18.17 m…" at bounding box center [213, 338] width 234 height 40
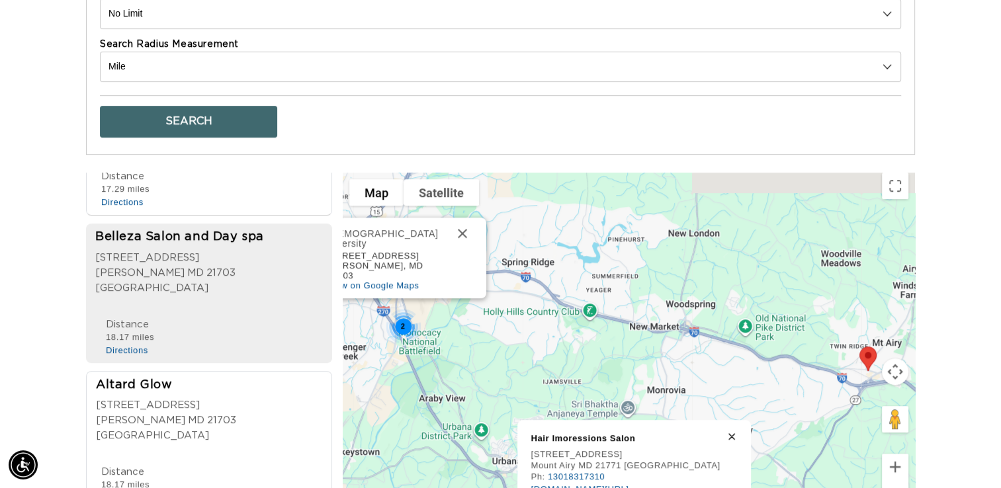
scroll to position [0, 0]
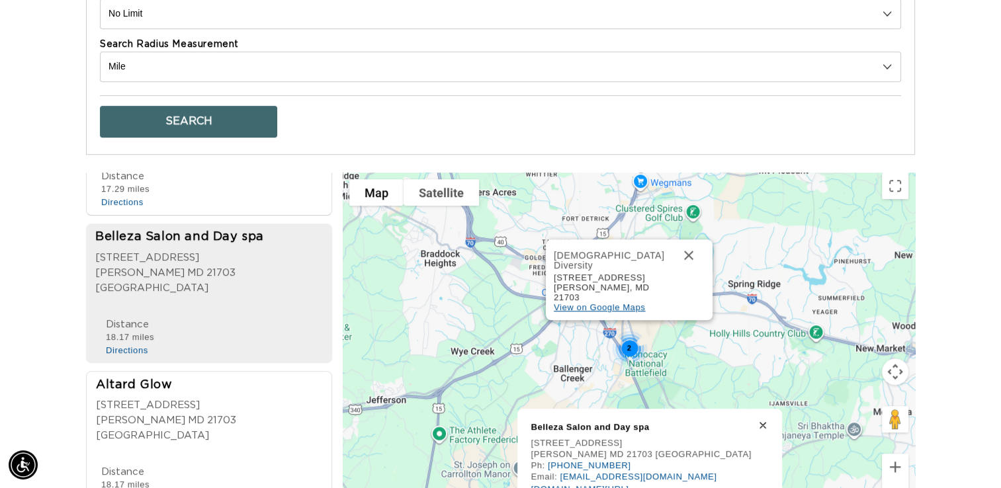
click at [604, 302] on span "View on Google Maps" at bounding box center [599, 307] width 91 height 10
click at [223, 408] on div "Altard Glow 5500 buckeystown pike [PERSON_NAME] MD 21703 [GEOGRAPHIC_DATA]" at bounding box center [213, 414] width 234 height 75
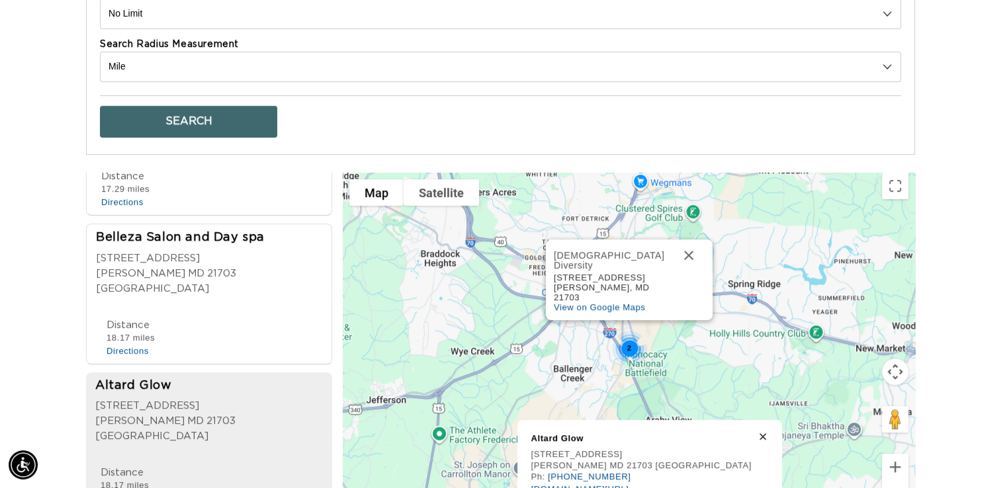
scroll to position [0, 907]
click at [583, 484] on link "[DOMAIN_NAME][URL]" at bounding box center [580, 489] width 98 height 10
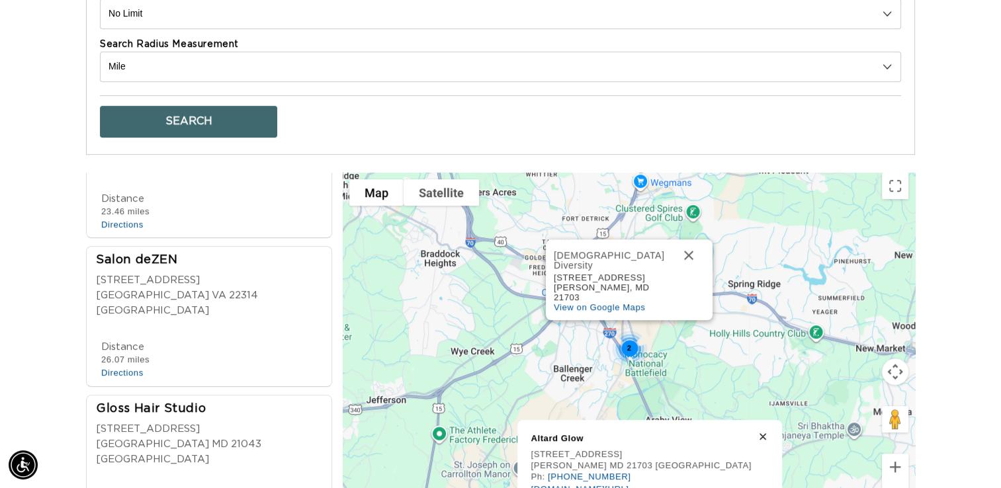
scroll to position [644, 0]
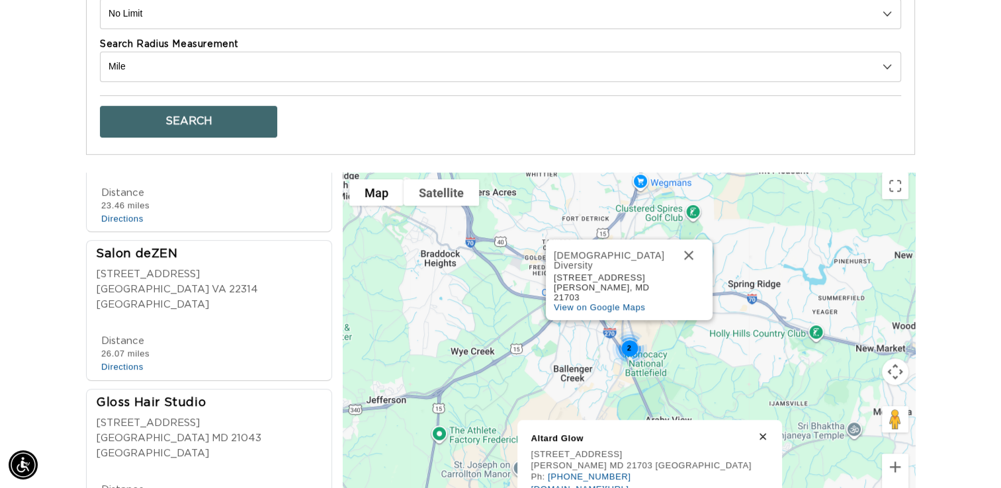
click at [214, 247] on div "Salon deZEN [STREET_ADDRESS] [GEOGRAPHIC_DATA] VA 22314 [GEOGRAPHIC_DATA]" at bounding box center [213, 283] width 234 height 75
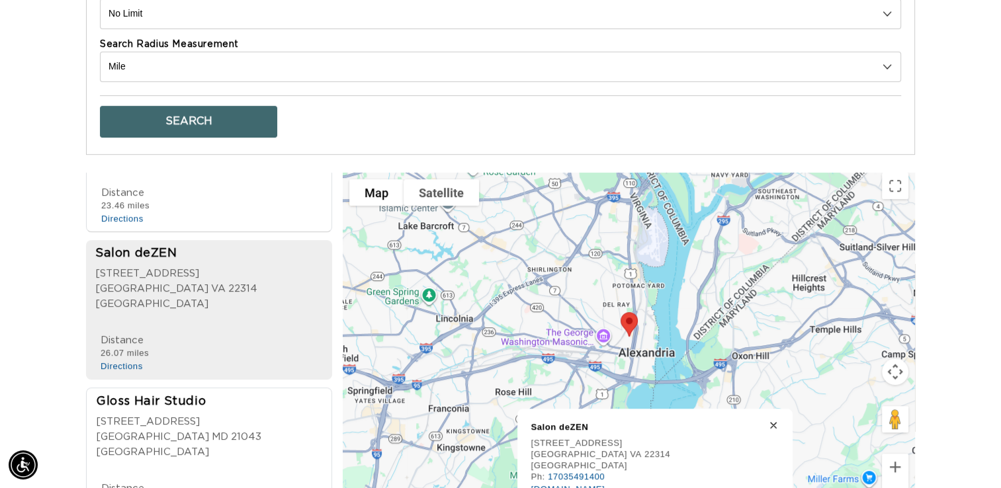
scroll to position [0, 0]
click at [574, 484] on link "[DOMAIN_NAME]" at bounding box center [568, 489] width 74 height 10
click at [111, 417] on span "[STREET_ADDRESS]" at bounding box center [148, 422] width 104 height 10
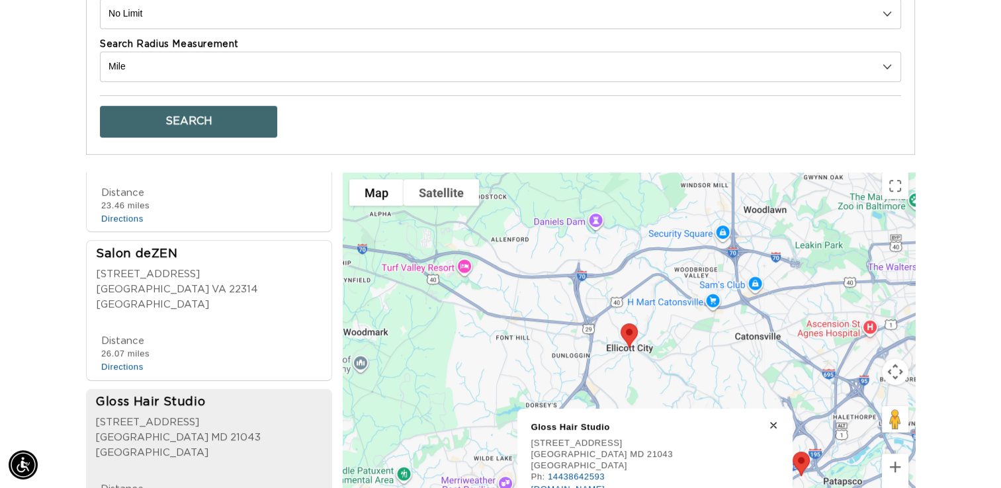
scroll to position [0, 1814]
click at [563, 484] on link "[DOMAIN_NAME]" at bounding box center [568, 489] width 74 height 10
